Goal: Navigation & Orientation: Understand site structure

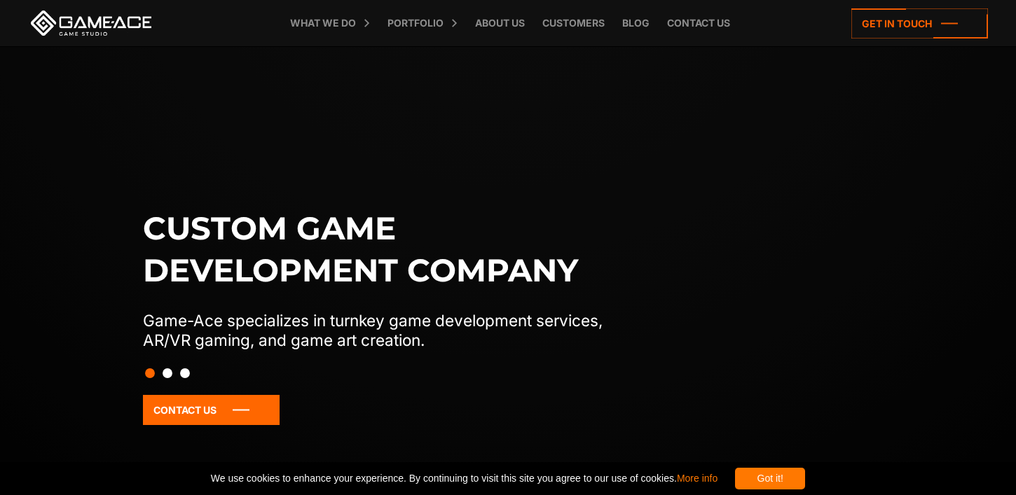
click at [797, 474] on div "Got it!" at bounding box center [770, 479] width 70 height 22
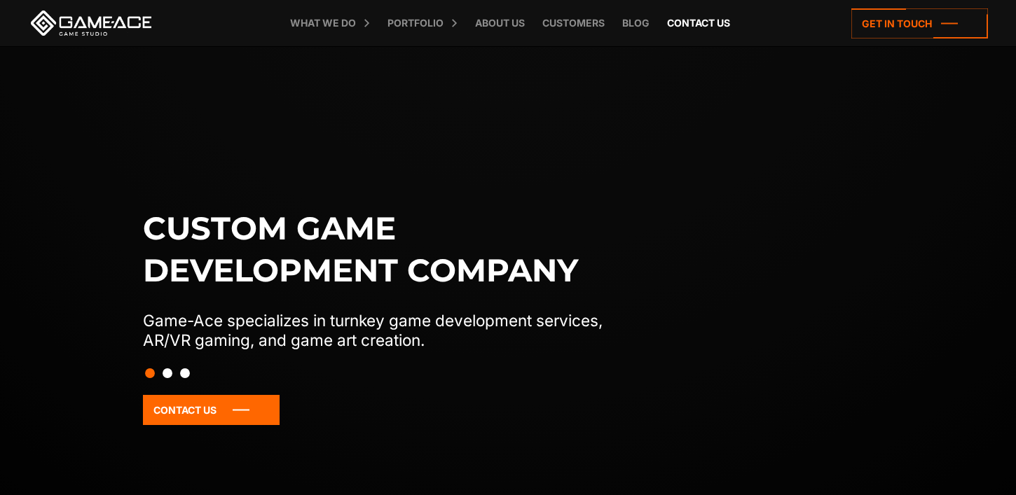
click at [703, 15] on link "Contact us" at bounding box center [698, 23] width 77 height 46
click at [703, 20] on link "Contact us" at bounding box center [698, 23] width 77 height 46
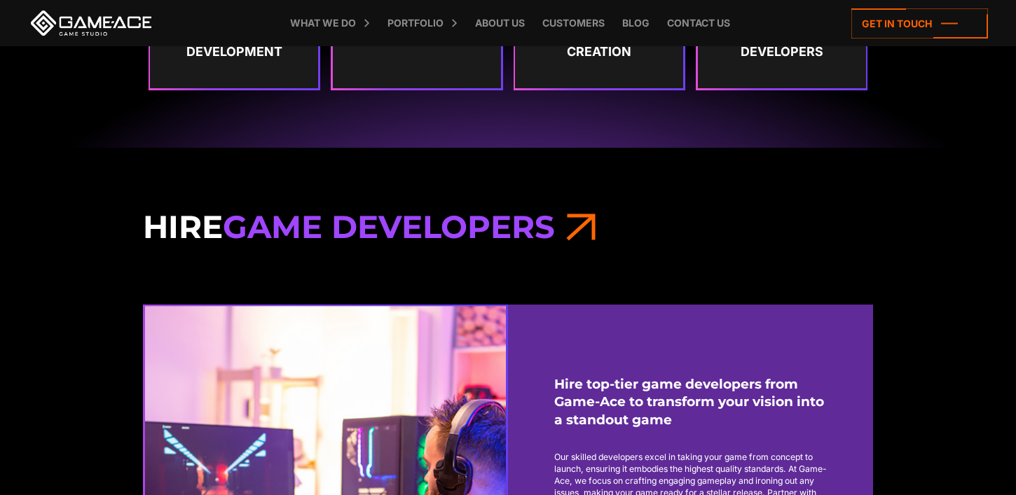
scroll to position [1012, 0]
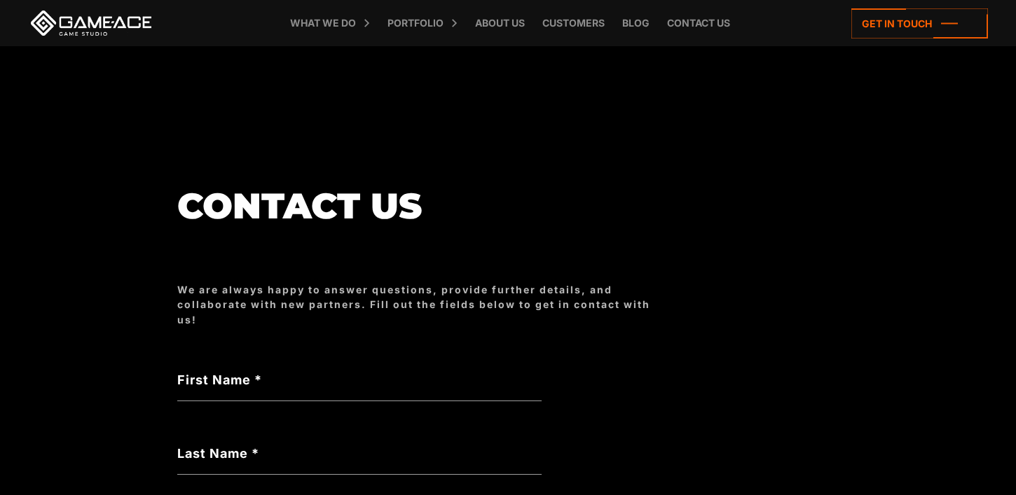
click at [98, 34] on link at bounding box center [91, 23] width 126 height 25
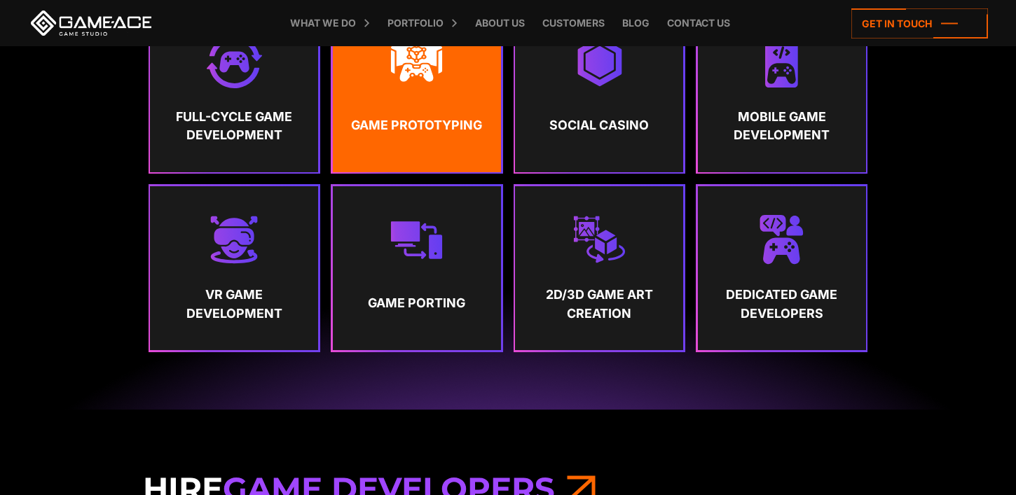
click at [475, 107] on link "Game Prototyping" at bounding box center [417, 90] width 168 height 164
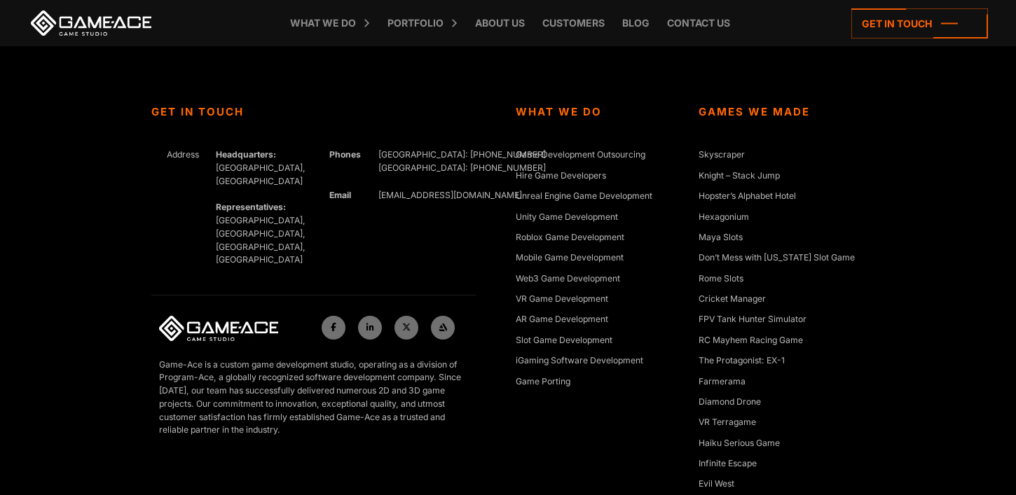
scroll to position [5497, 0]
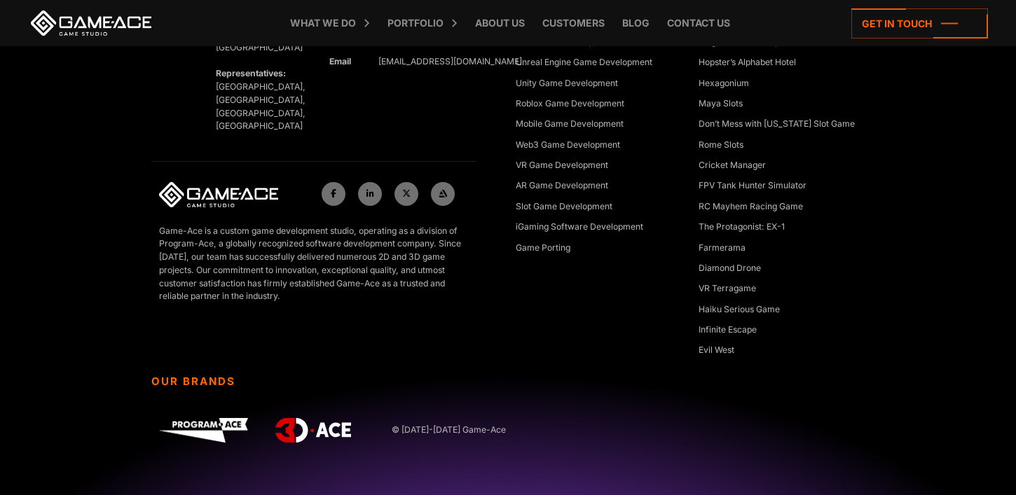
click at [104, 25] on link at bounding box center [91, 23] width 126 height 25
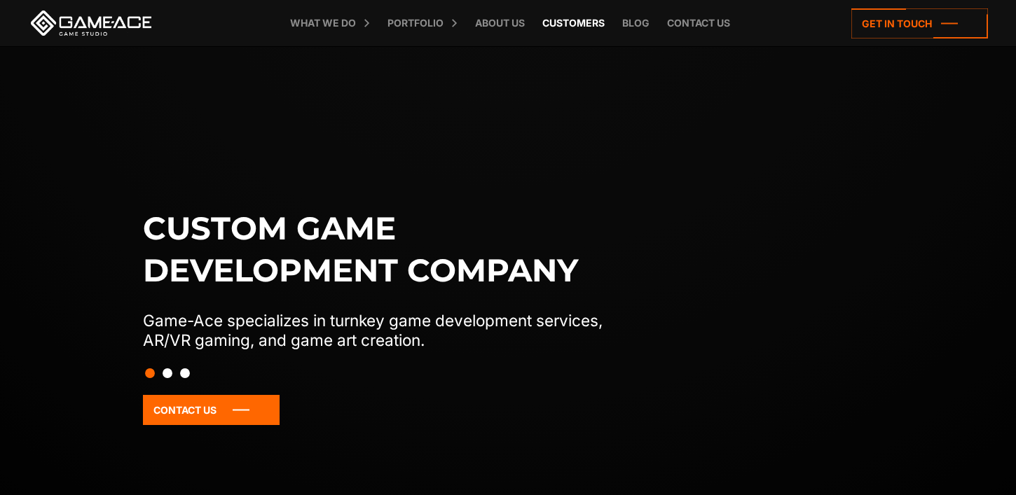
click at [570, 24] on link "Customers" at bounding box center [573, 23] width 76 height 46
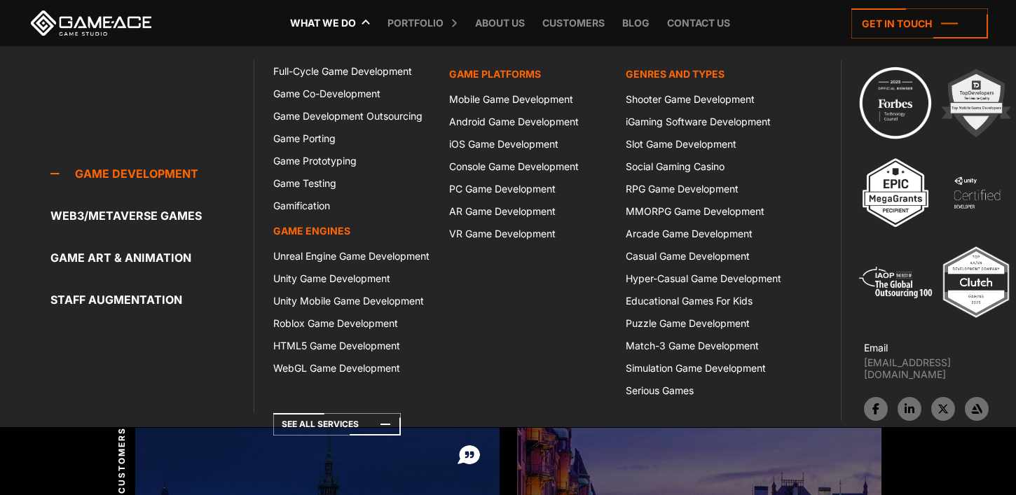
click at [335, 20] on link "What we do" at bounding box center [323, 23] width 80 height 46
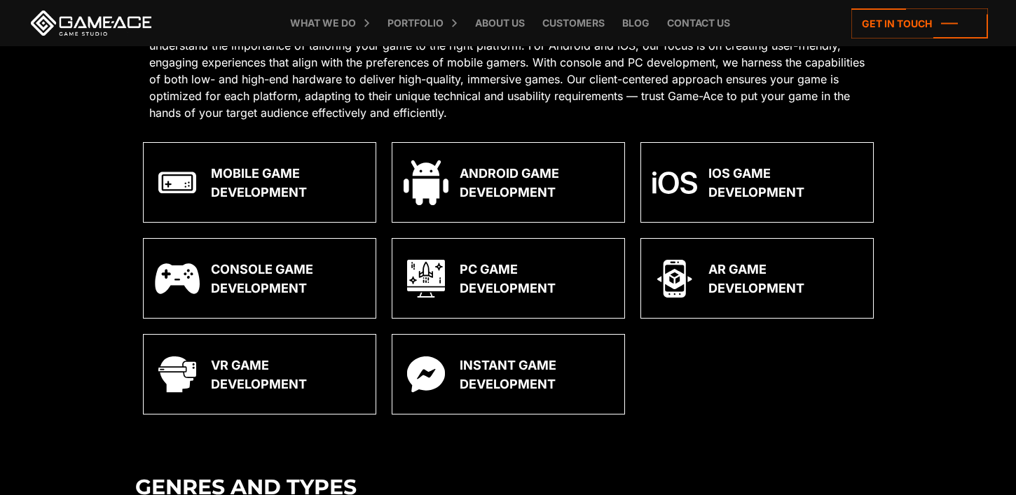
scroll to position [1328, 0]
